Goal: Check status: Check status

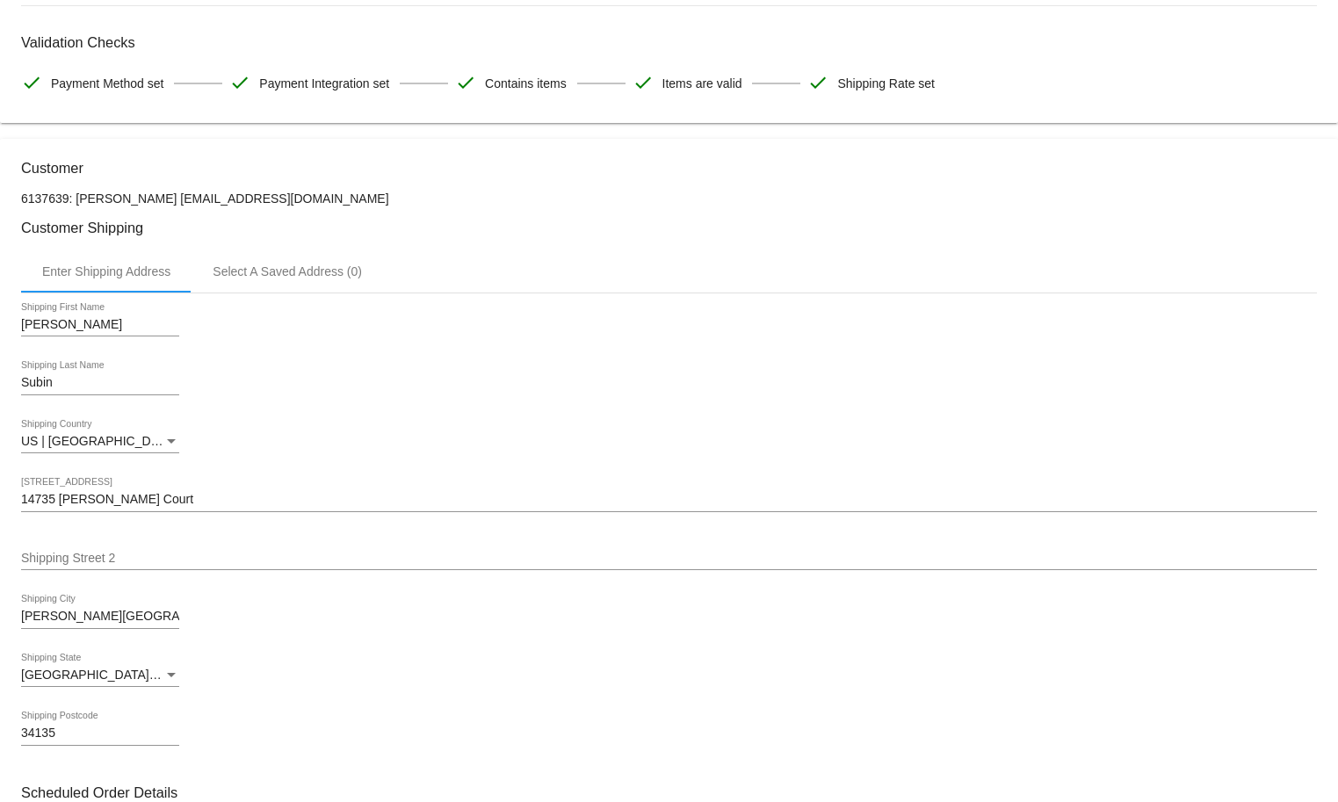
scroll to position [1340, 0]
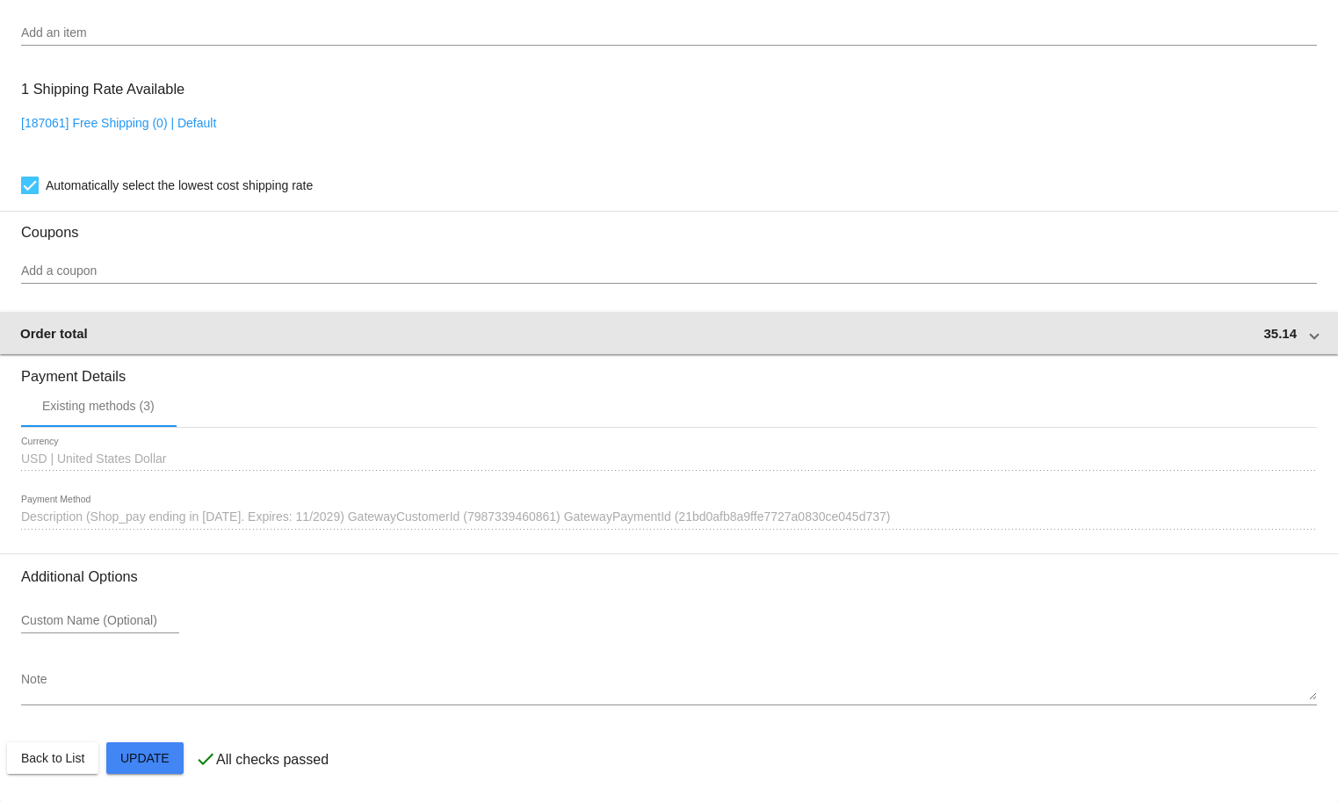
click at [308, 317] on mat-expansion-panel-header "Order total 35.14" at bounding box center [669, 333] width 1340 height 42
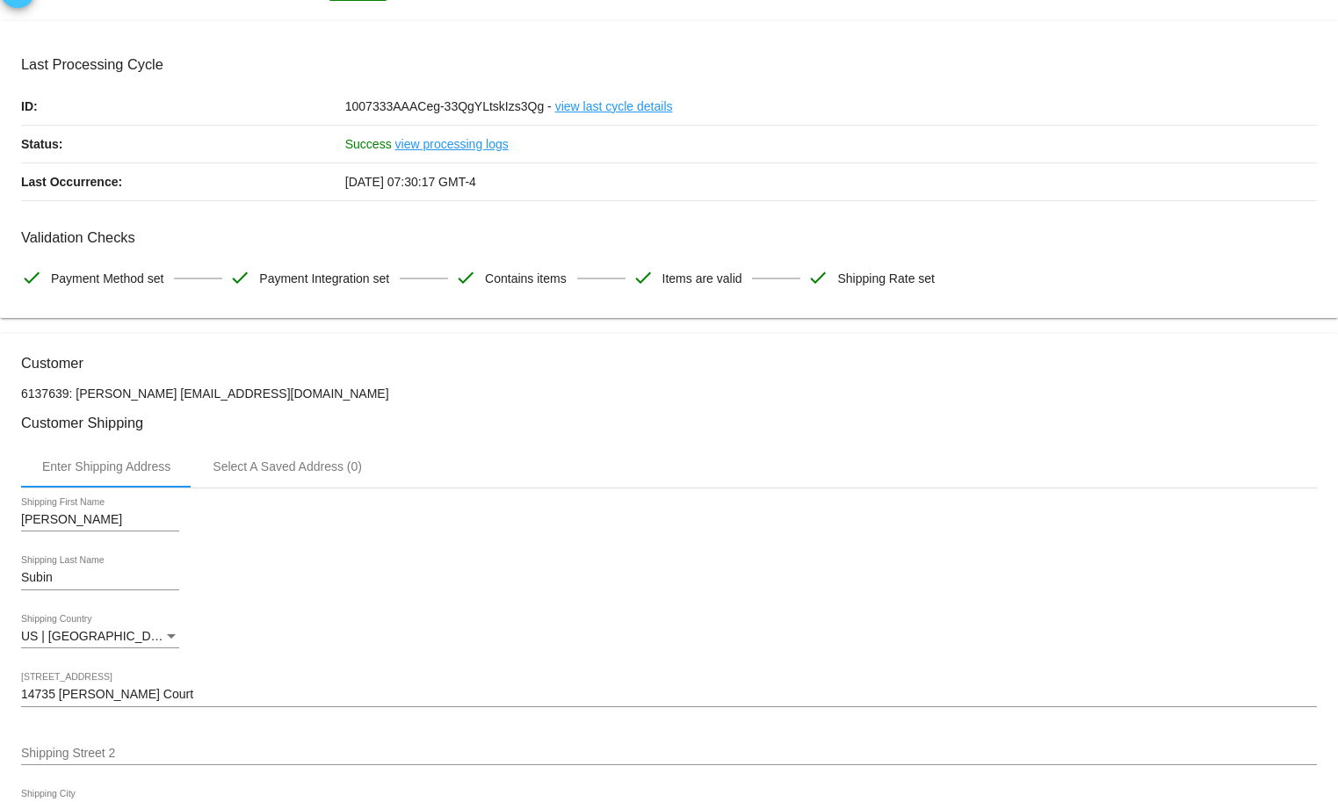
scroll to position [0, 0]
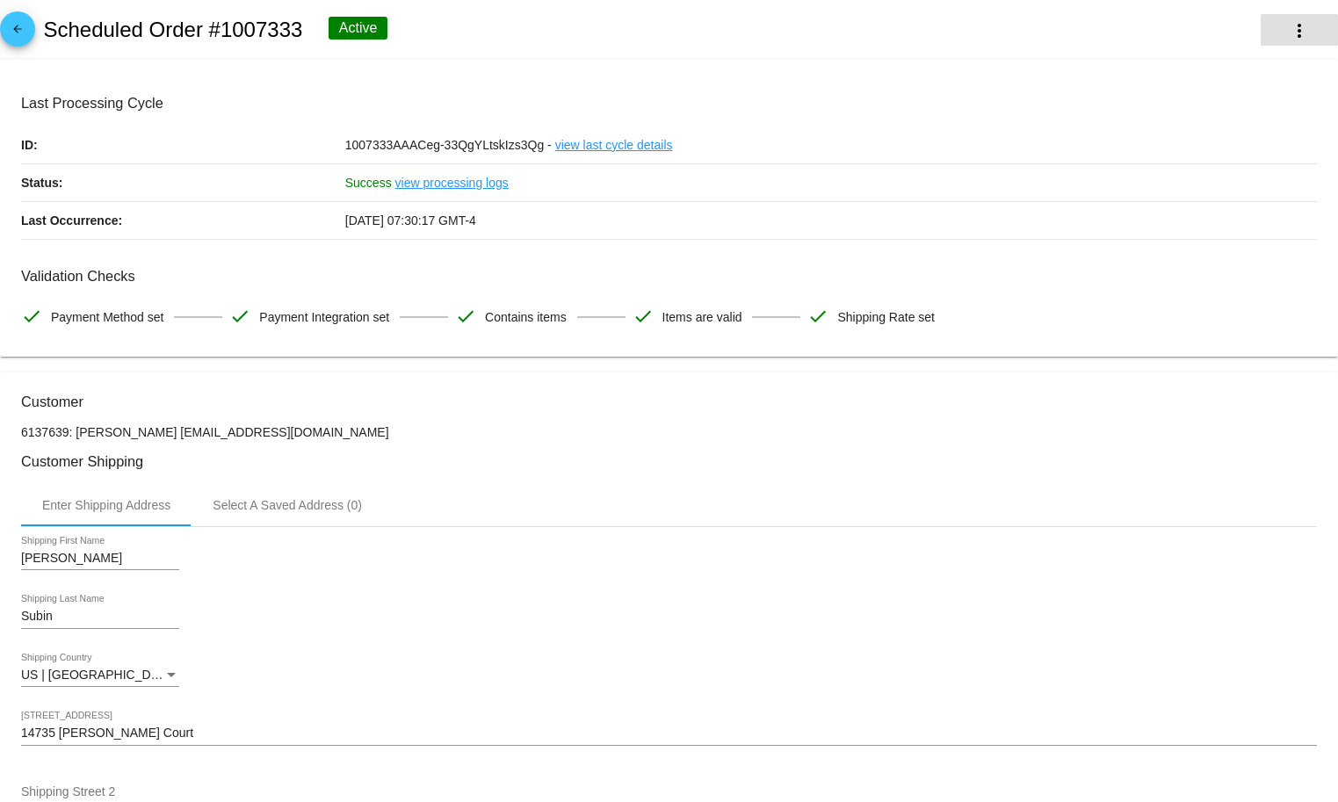
click at [1282, 16] on button "more_vert" at bounding box center [1299, 30] width 77 height 32
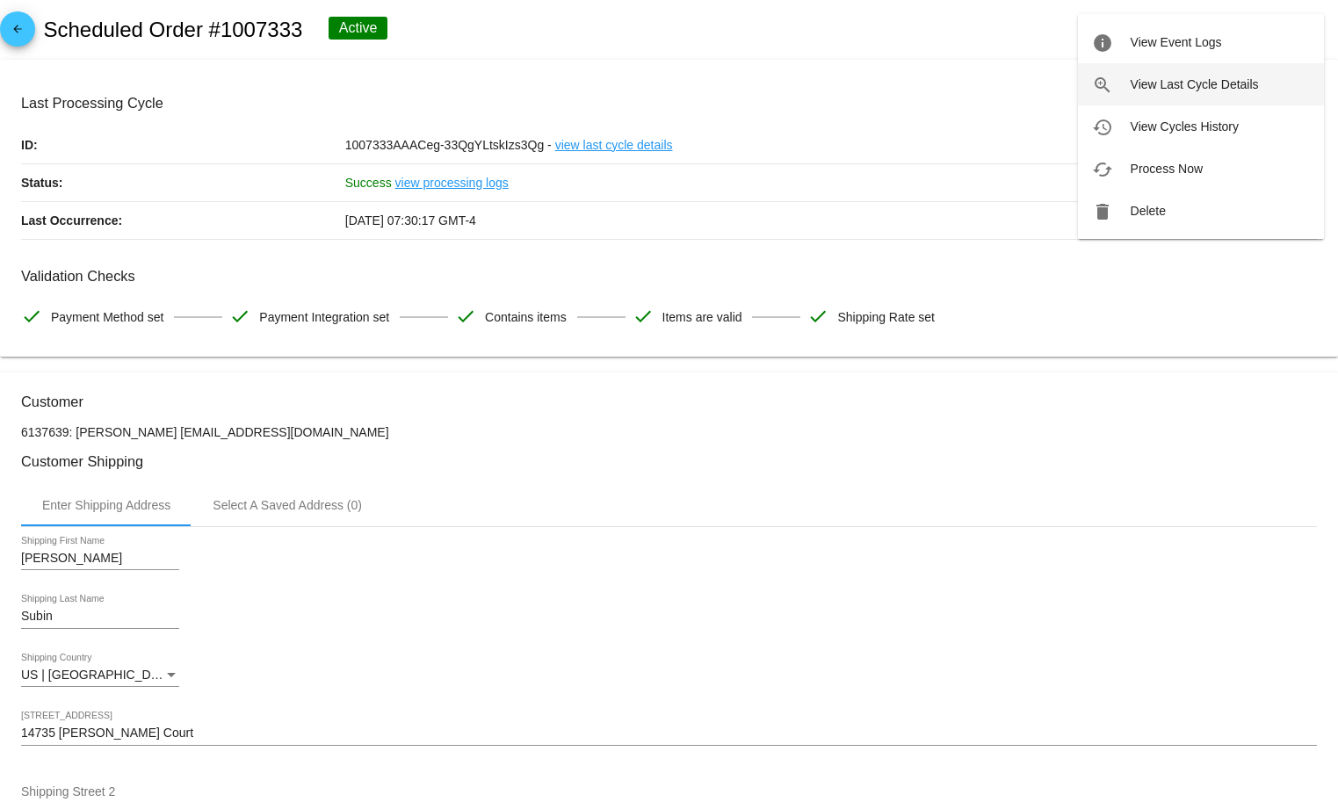
click at [1206, 87] on span "View Last Cycle Details" at bounding box center [1195, 84] width 128 height 14
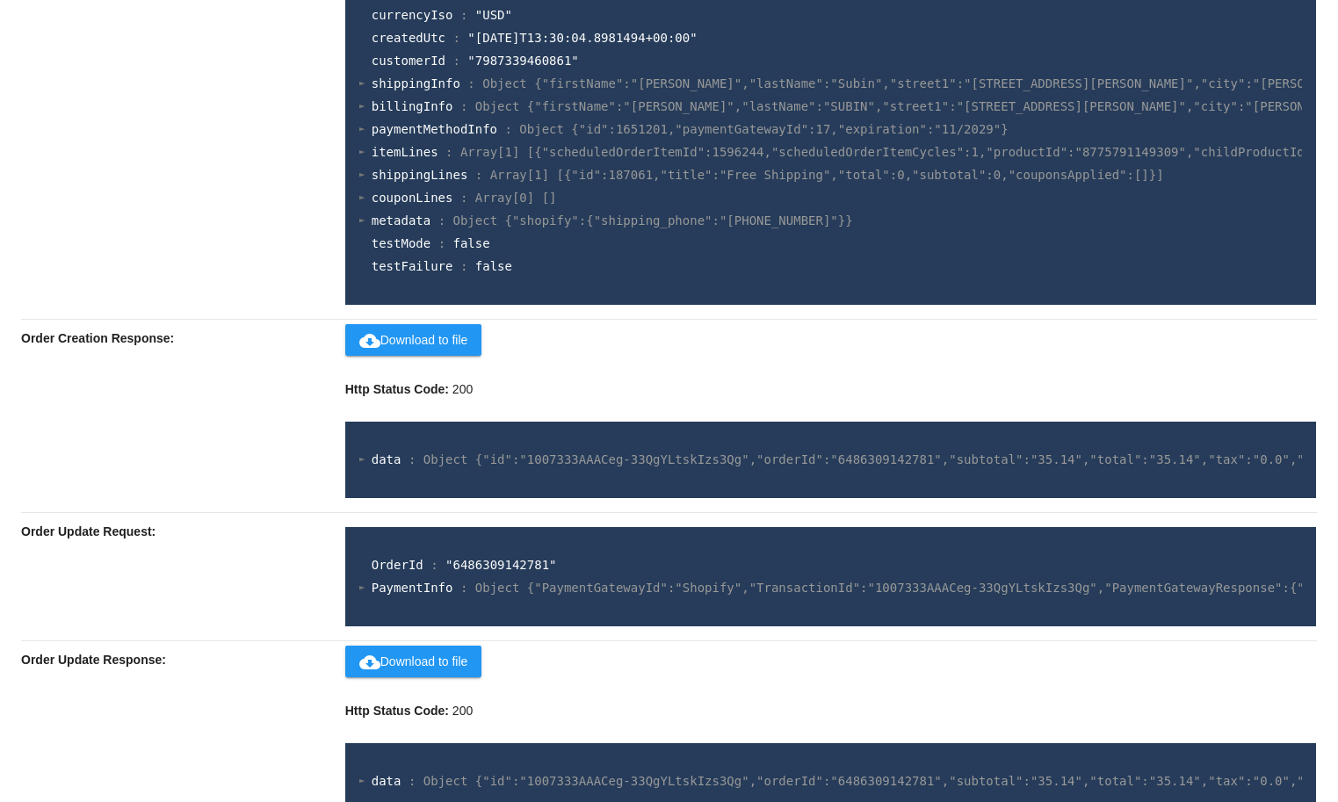
scroll to position [884, 0]
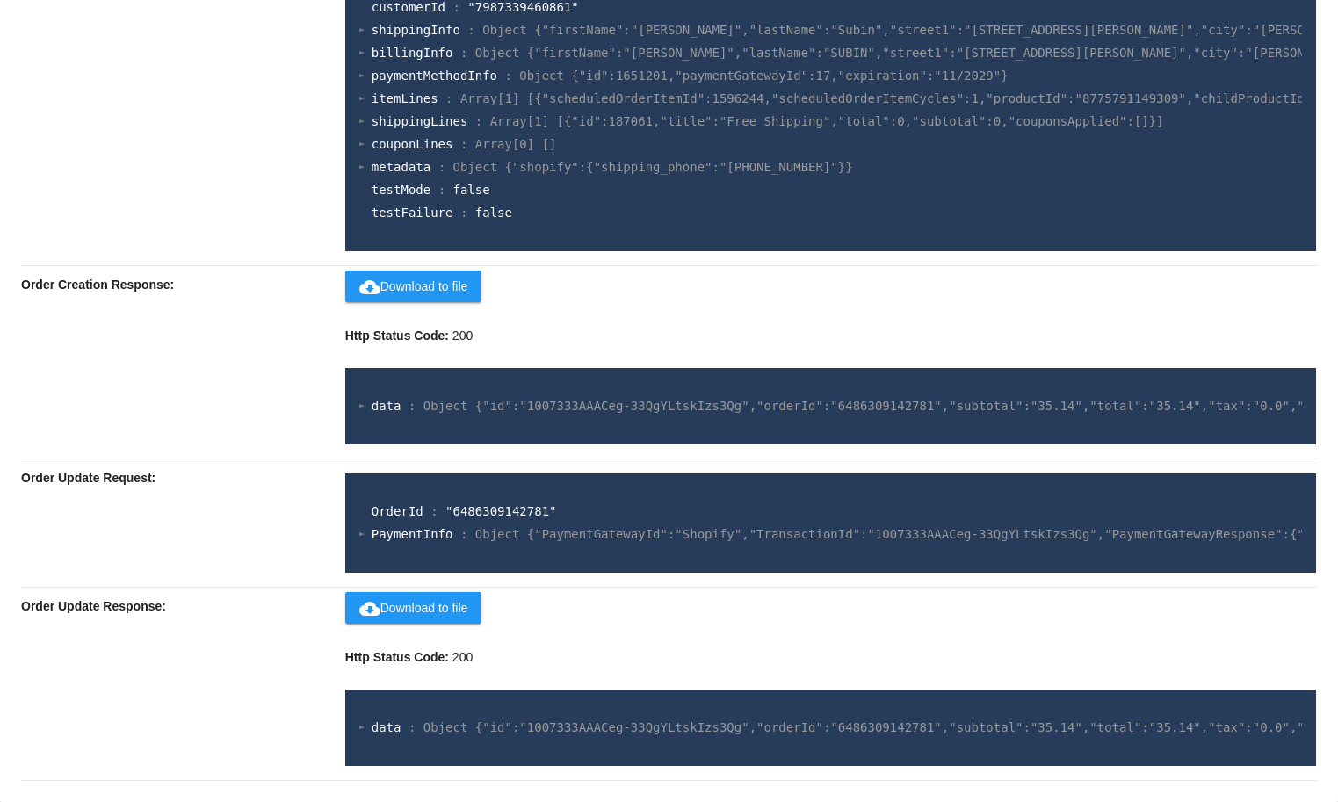
click at [379, 730] on span "data" at bounding box center [387, 727] width 30 height 14
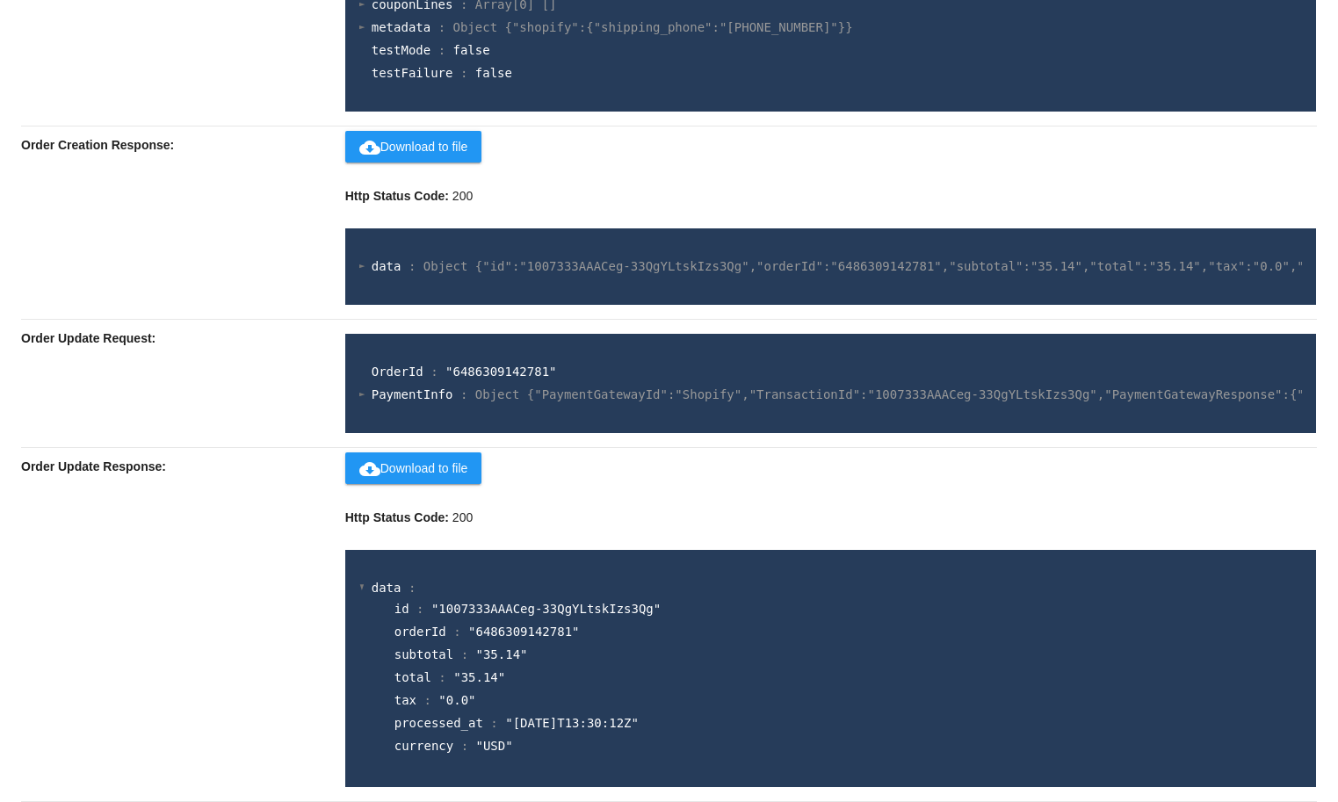
scroll to position [1044, 0]
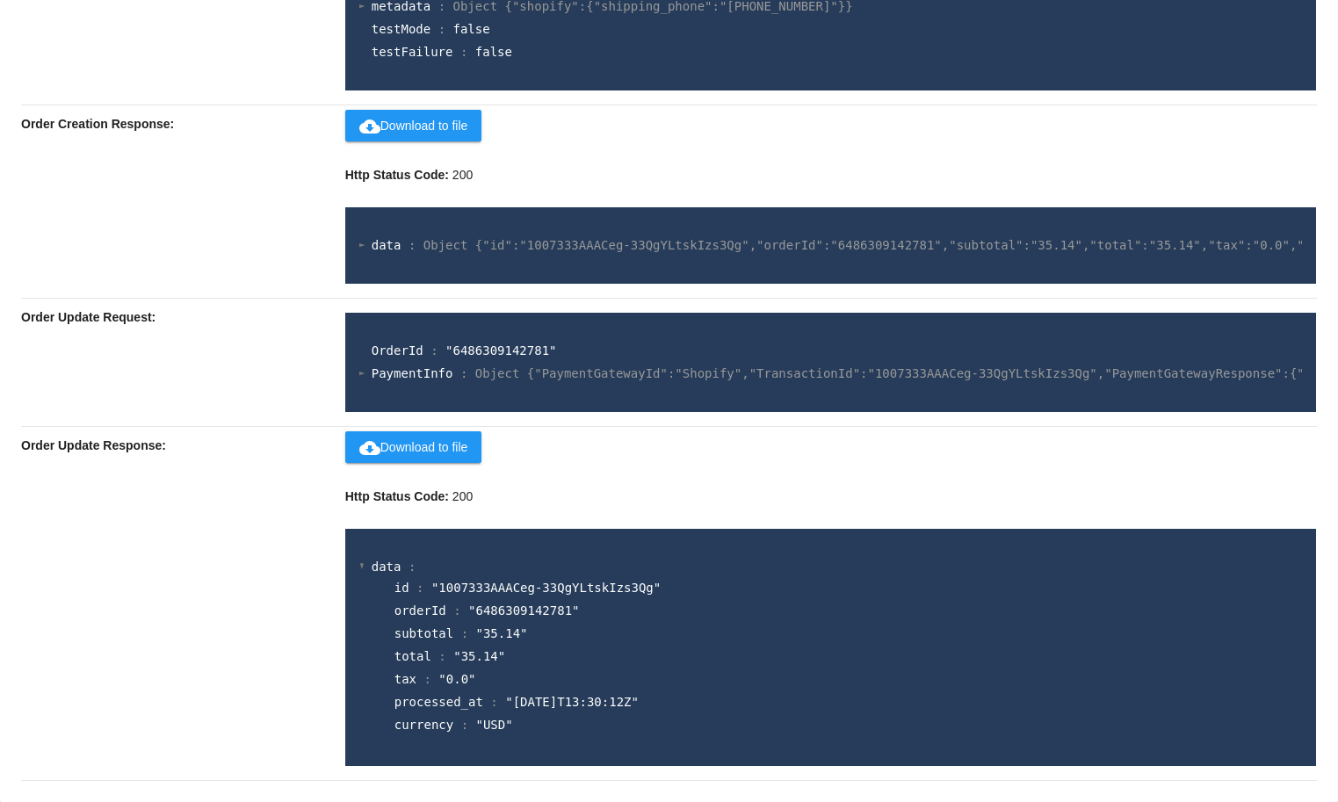
click at [384, 239] on span "data" at bounding box center [387, 245] width 30 height 14
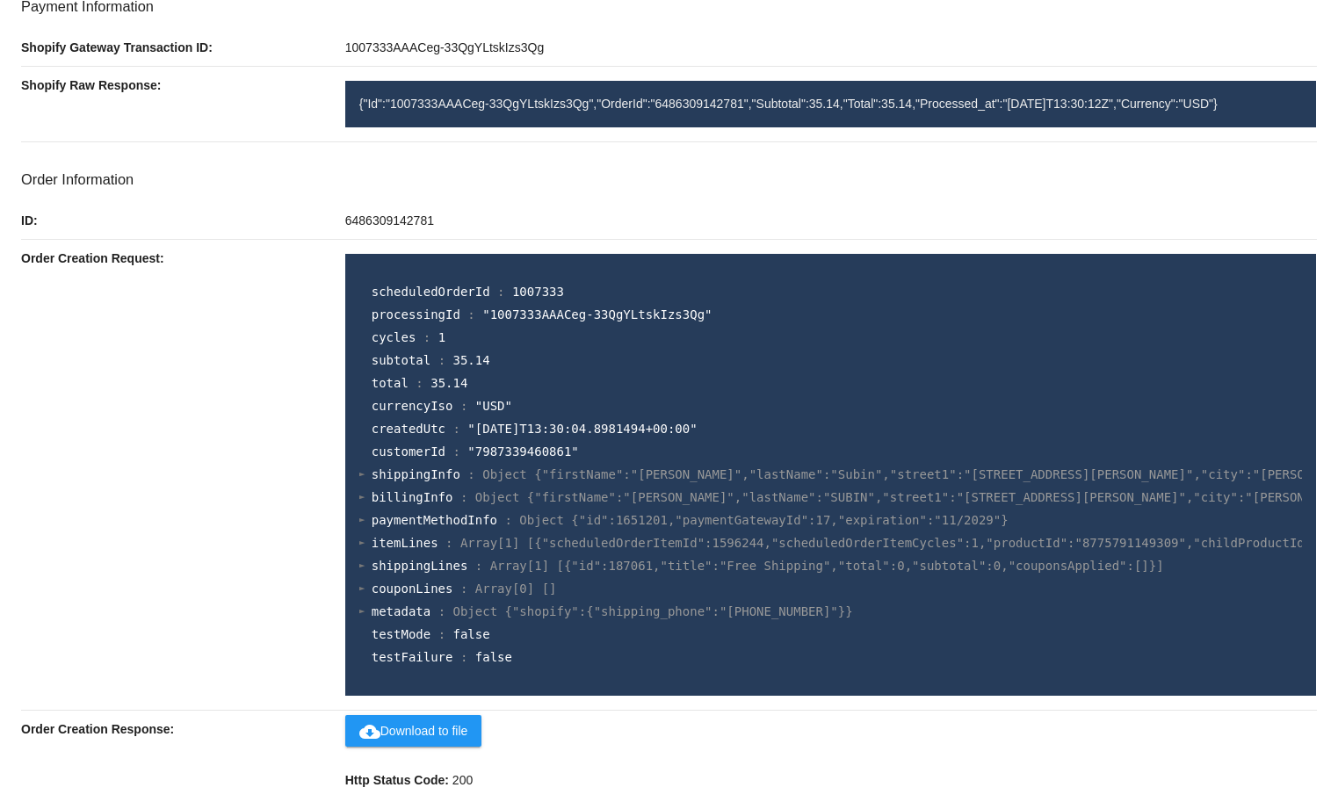
scroll to position [0, 0]
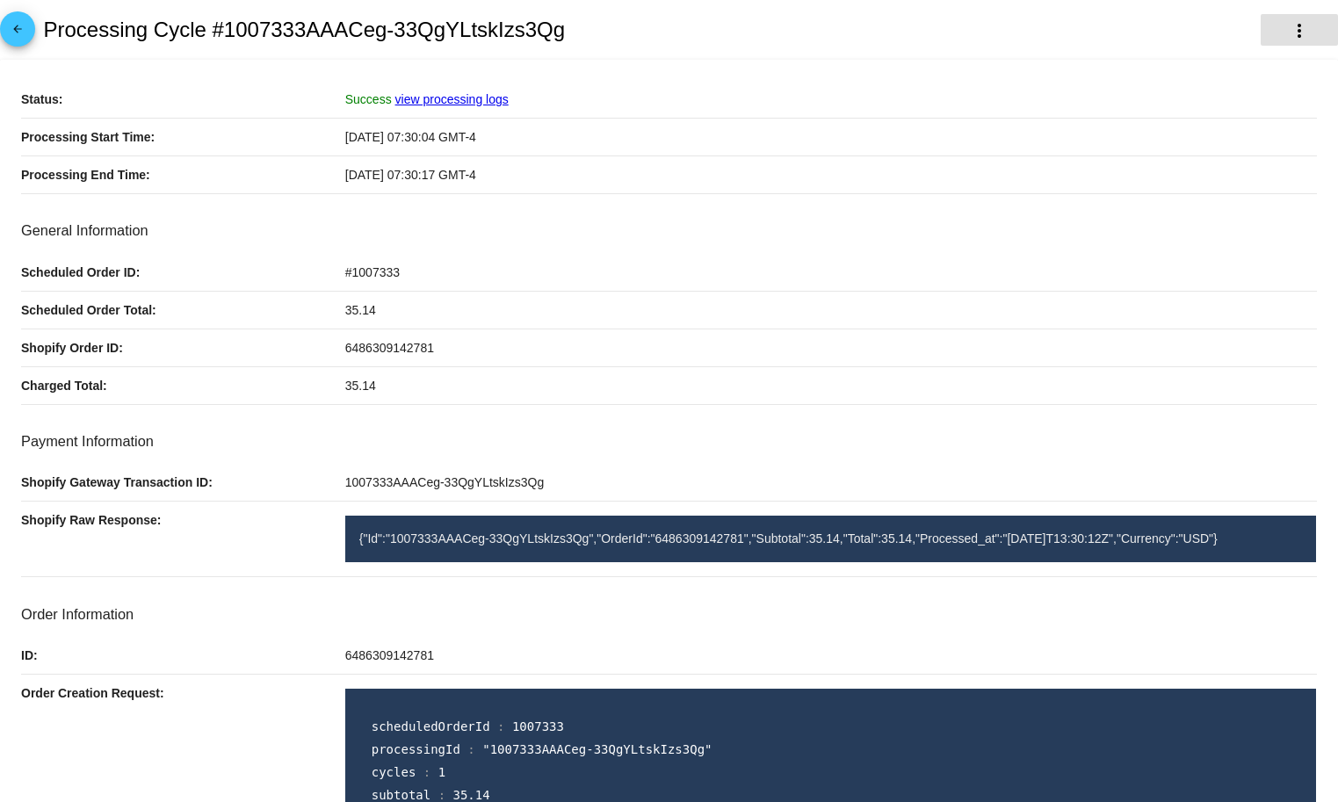
click at [1302, 17] on button "more_vert" at bounding box center [1299, 30] width 77 height 32
drag, startPoint x: 37, startPoint y: 33, endPoint x: 13, endPoint y: 33, distance: 23.7
click at [36, 33] on div at bounding box center [669, 401] width 1338 height 802
click at [13, 33] on mat-icon "arrow_back" at bounding box center [17, 33] width 21 height 21
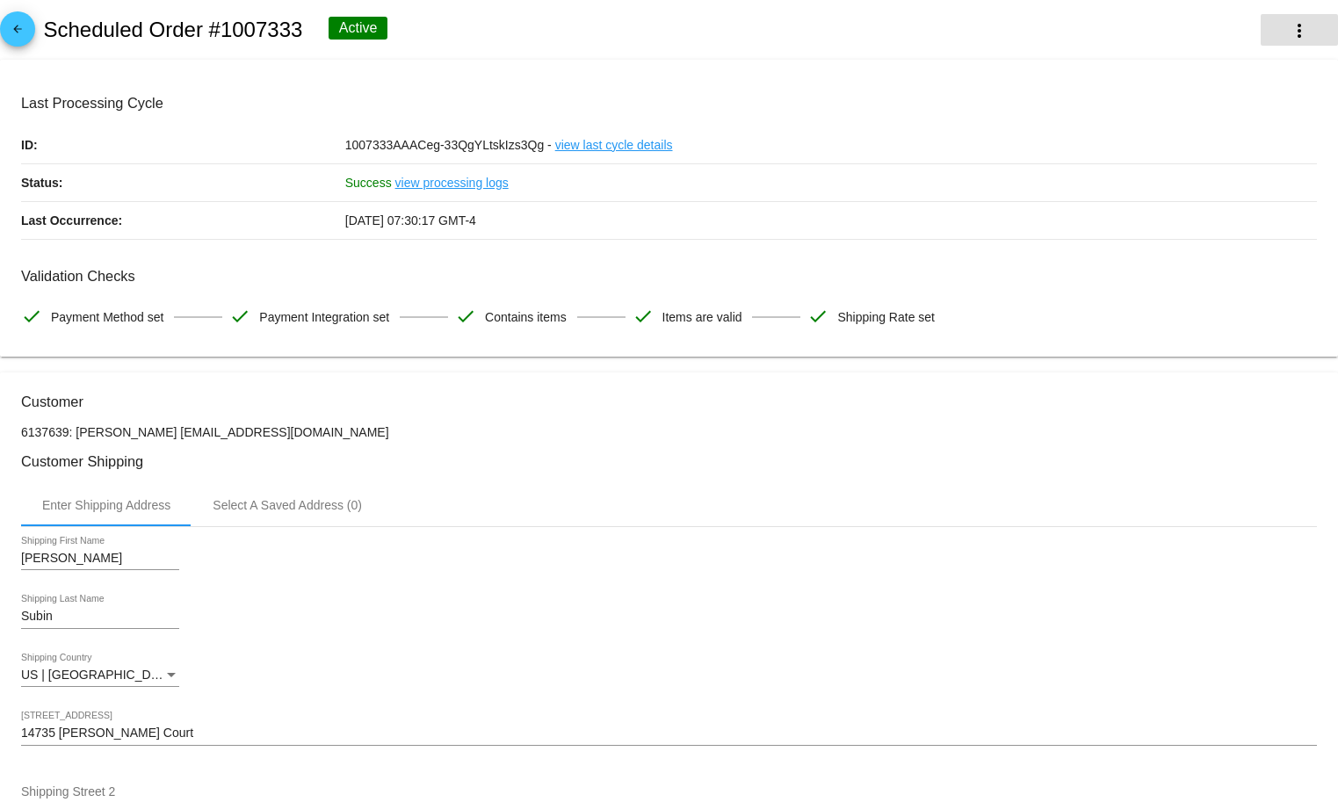
click at [1302, 31] on button "more_vert" at bounding box center [1299, 30] width 77 height 32
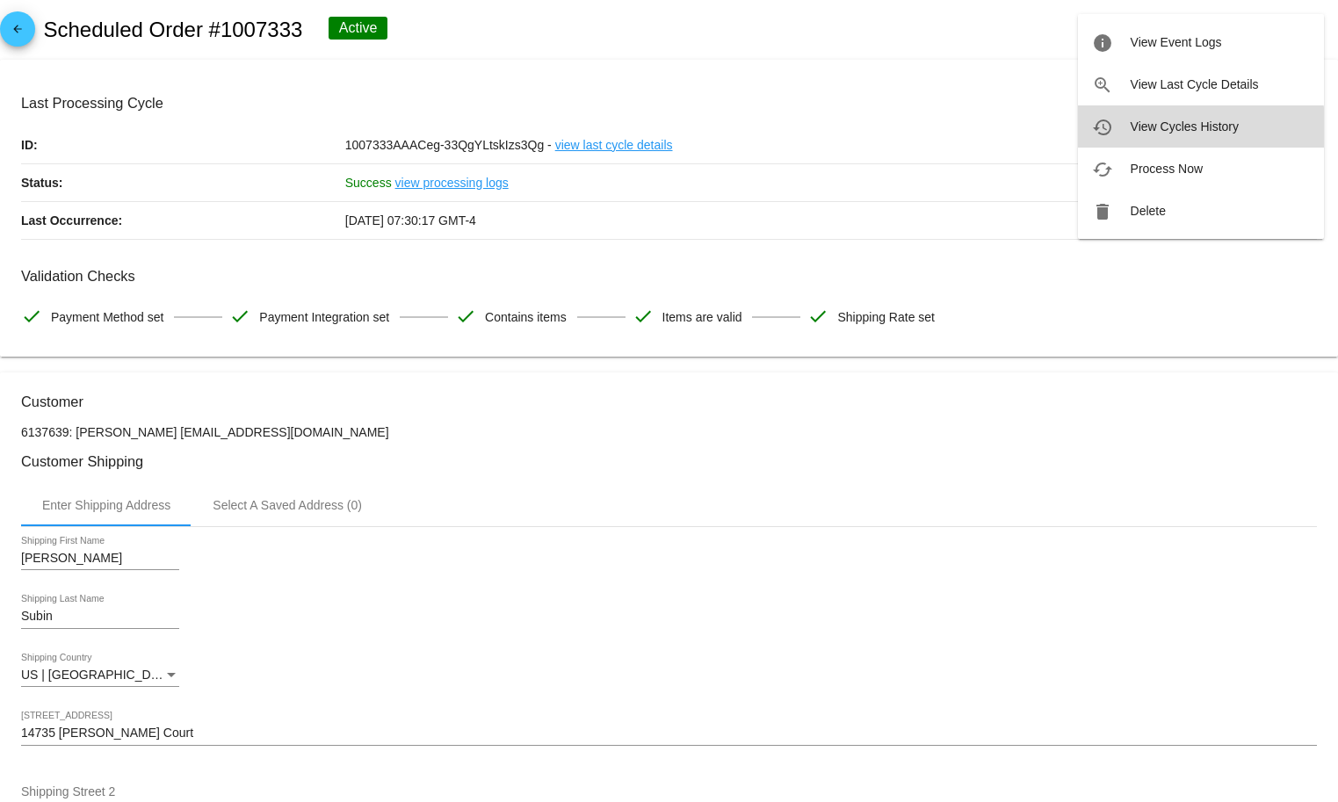
click at [1182, 131] on span "View Cycles History" at bounding box center [1185, 126] width 108 height 14
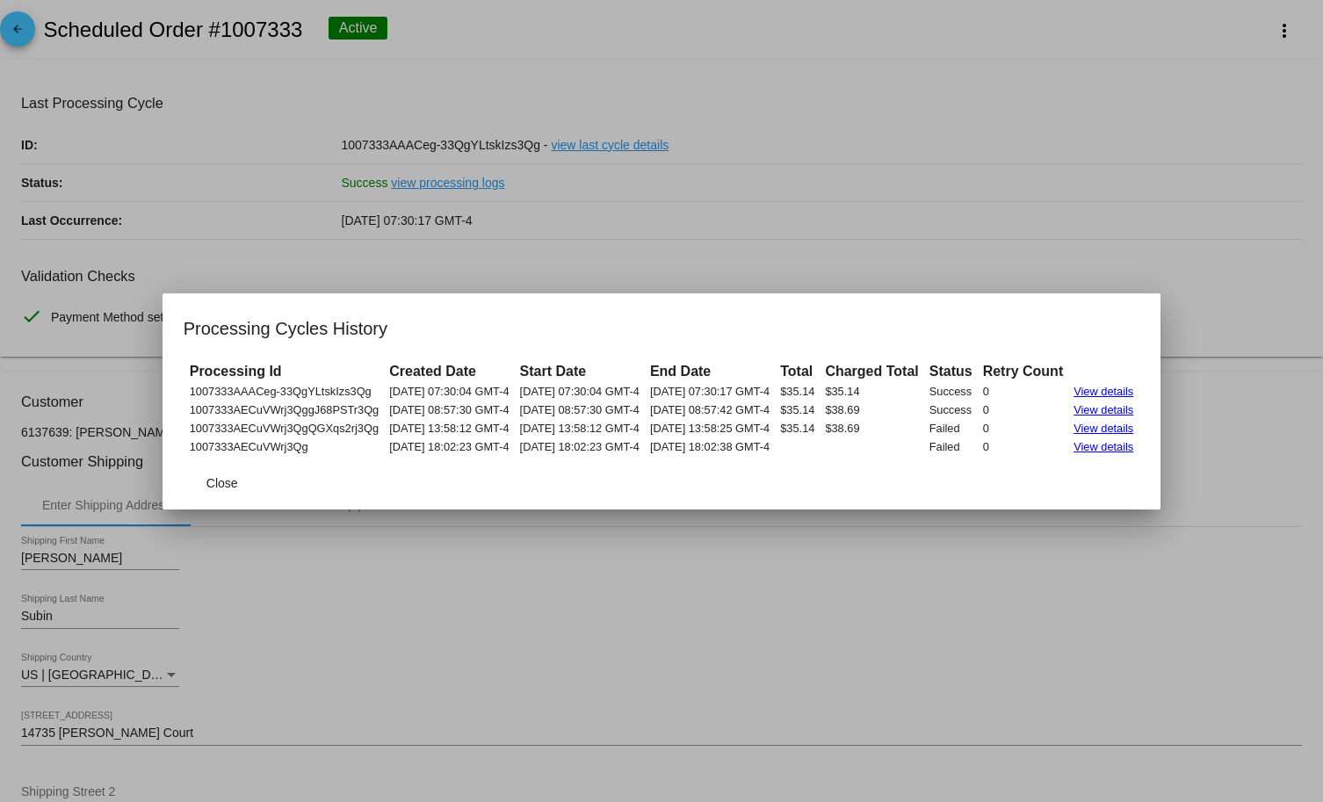
click at [1113, 417] on td "View details" at bounding box center [1103, 409] width 69 height 17
click at [1113, 414] on link "View details" at bounding box center [1104, 409] width 60 height 13
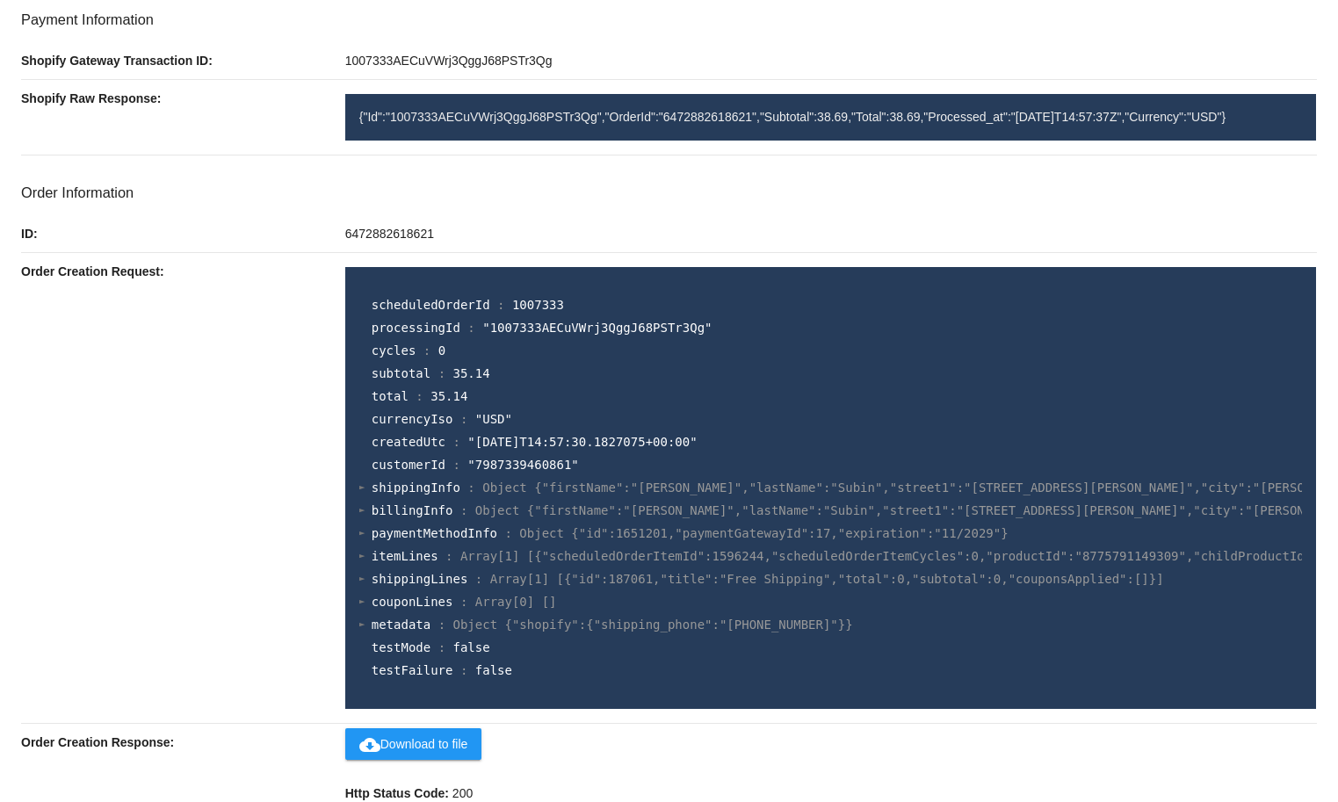
scroll to position [448, 0]
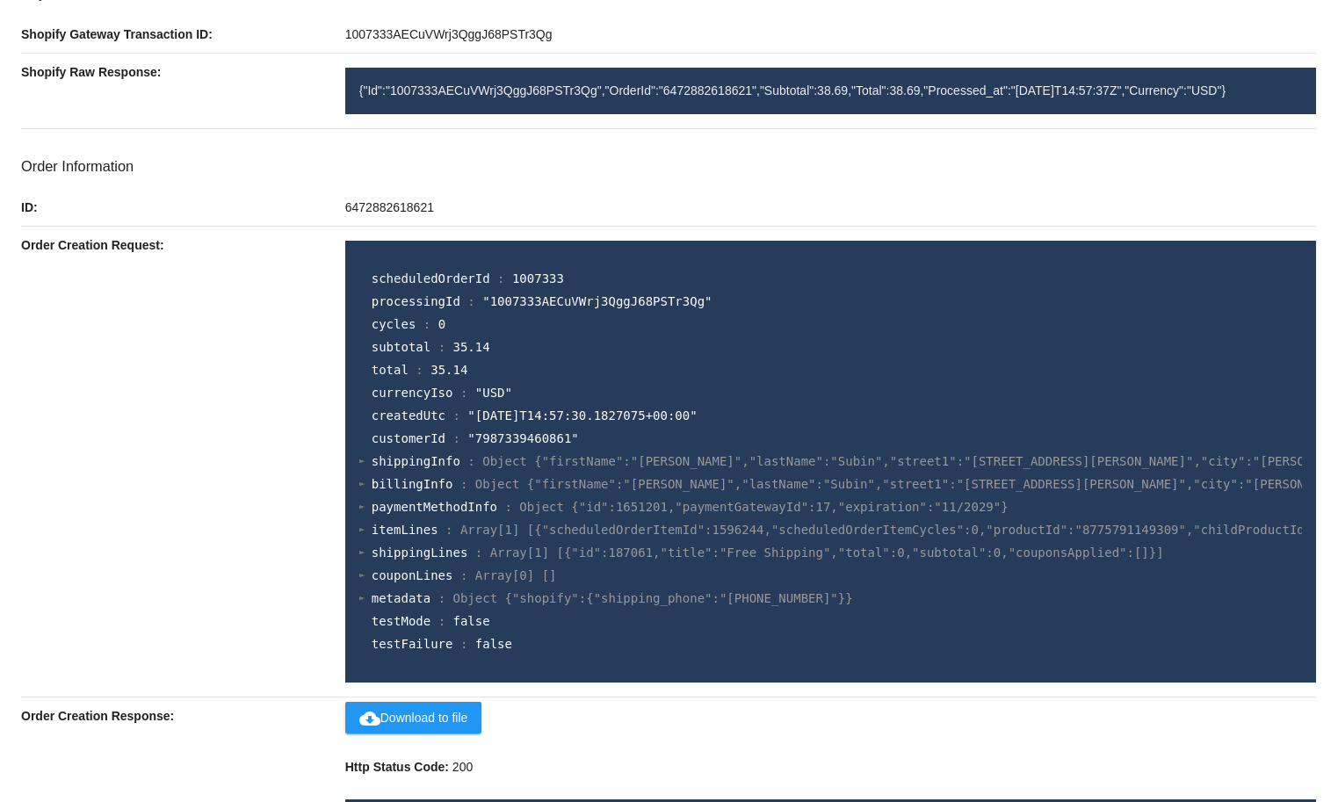
click at [1255, 174] on h3 "Order Information" at bounding box center [669, 166] width 1296 height 17
